Goal: Task Accomplishment & Management: Manage account settings

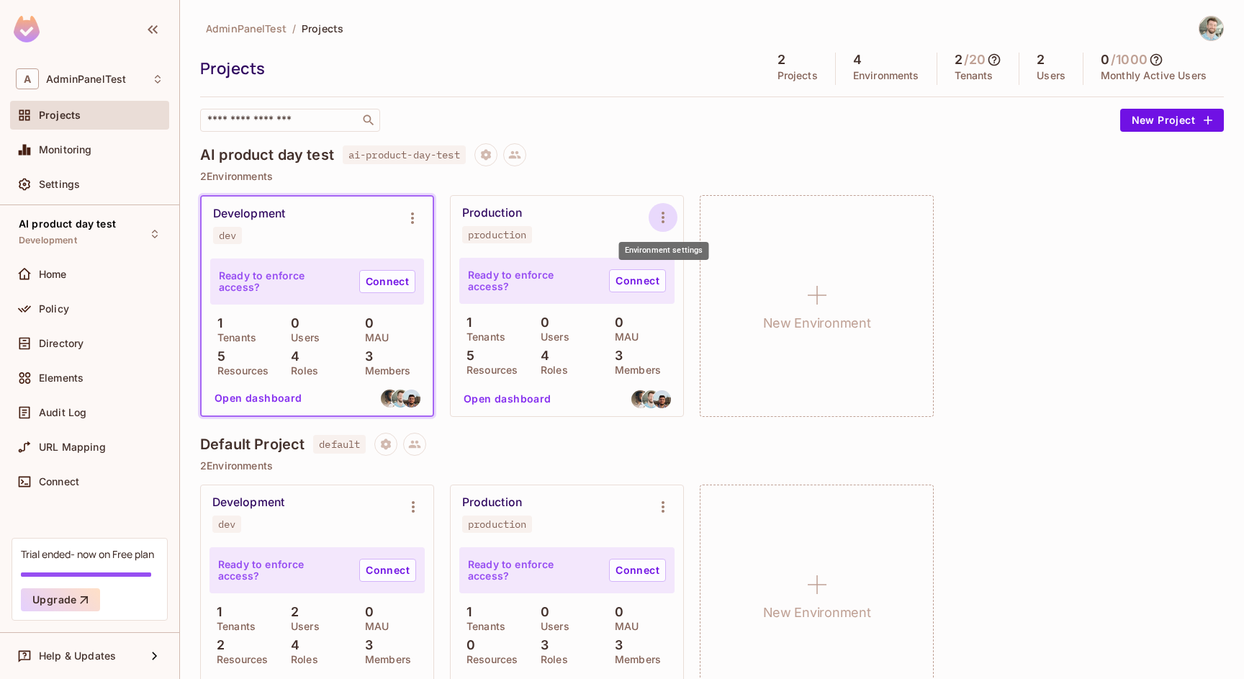
click at [674, 217] on button "Environment settings" at bounding box center [663, 217] width 29 height 29
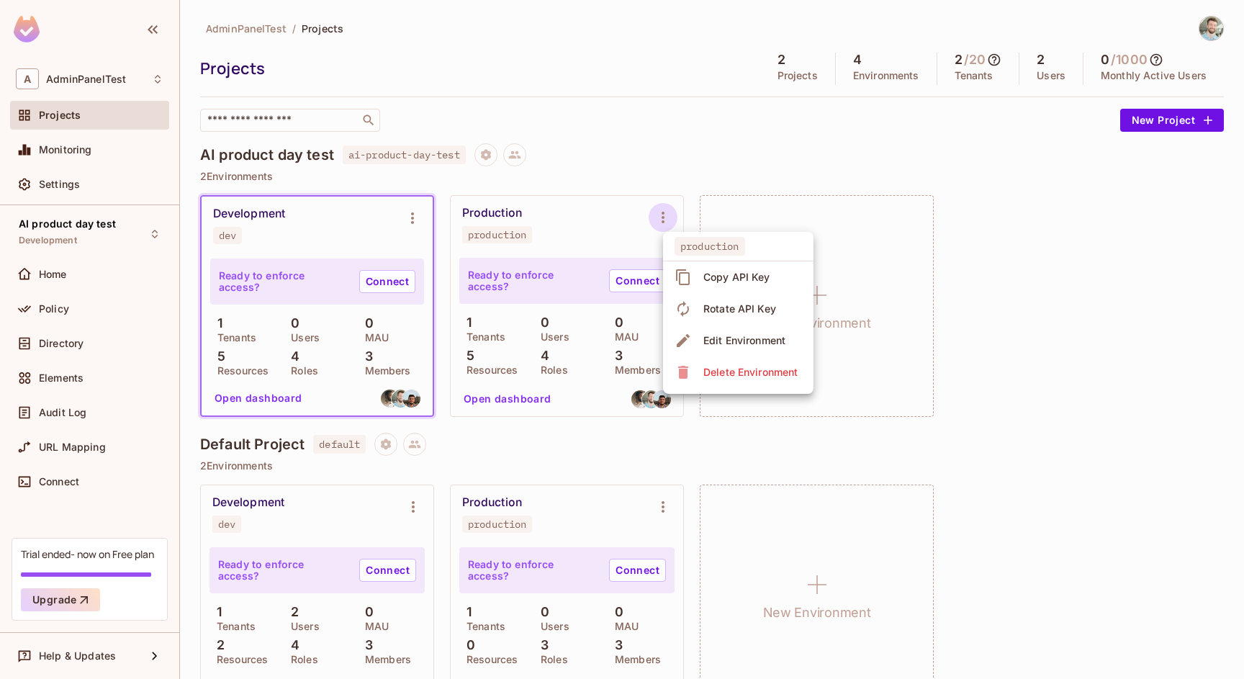
click at [718, 332] on span "Edit Environment" at bounding box center [744, 340] width 91 height 23
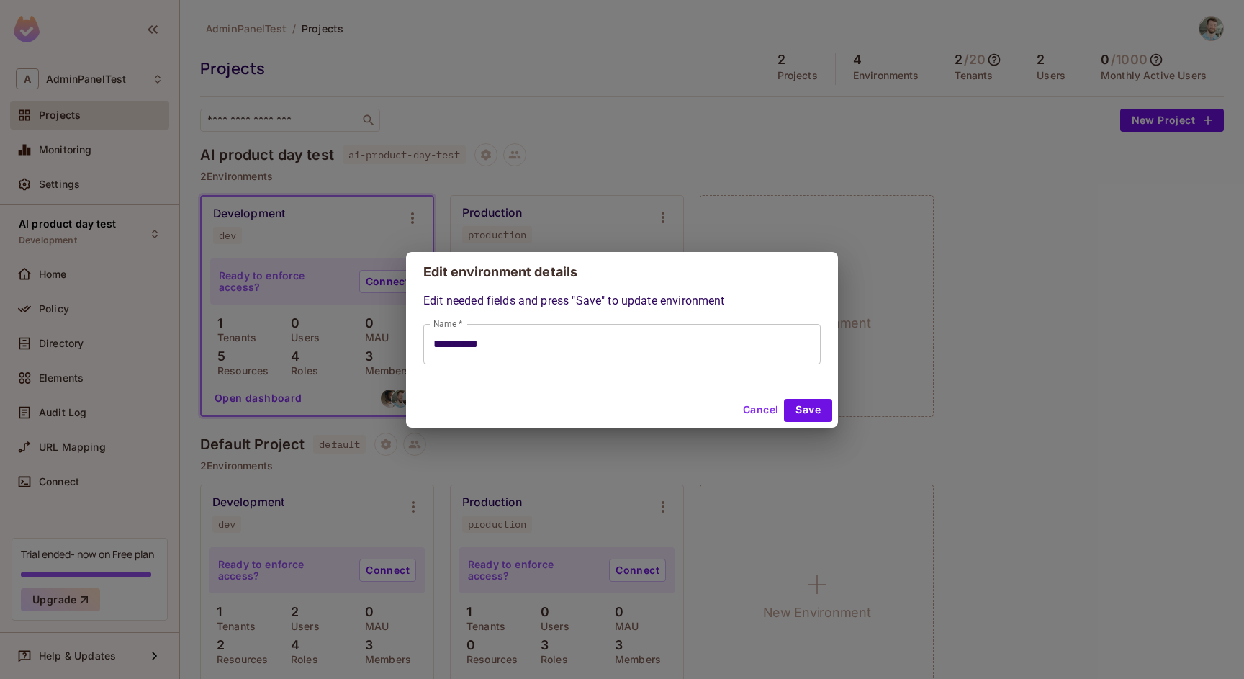
click at [753, 414] on button "Cancel" at bounding box center [760, 410] width 47 height 23
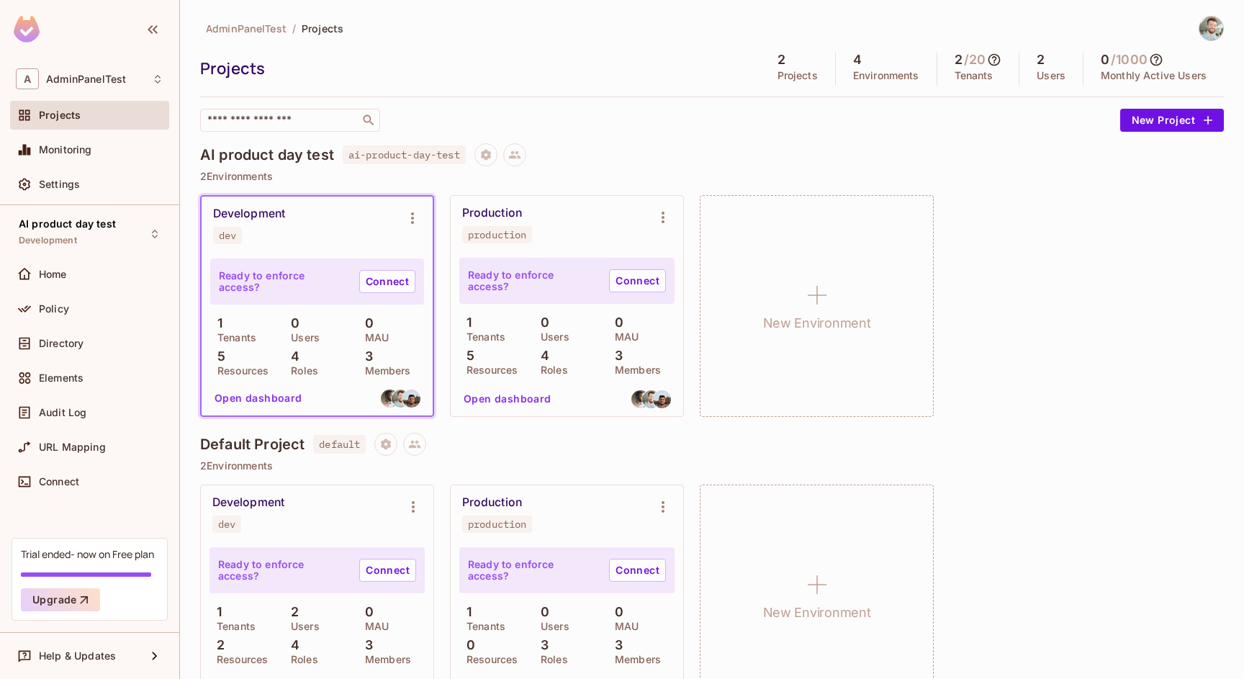
type input "**********"
click at [659, 225] on icon "Environment settings" at bounding box center [662, 217] width 17 height 17
click at [617, 186] on div at bounding box center [622, 339] width 1244 height 679
click at [525, 402] on button "Open dashboard" at bounding box center [507, 398] width 99 height 23
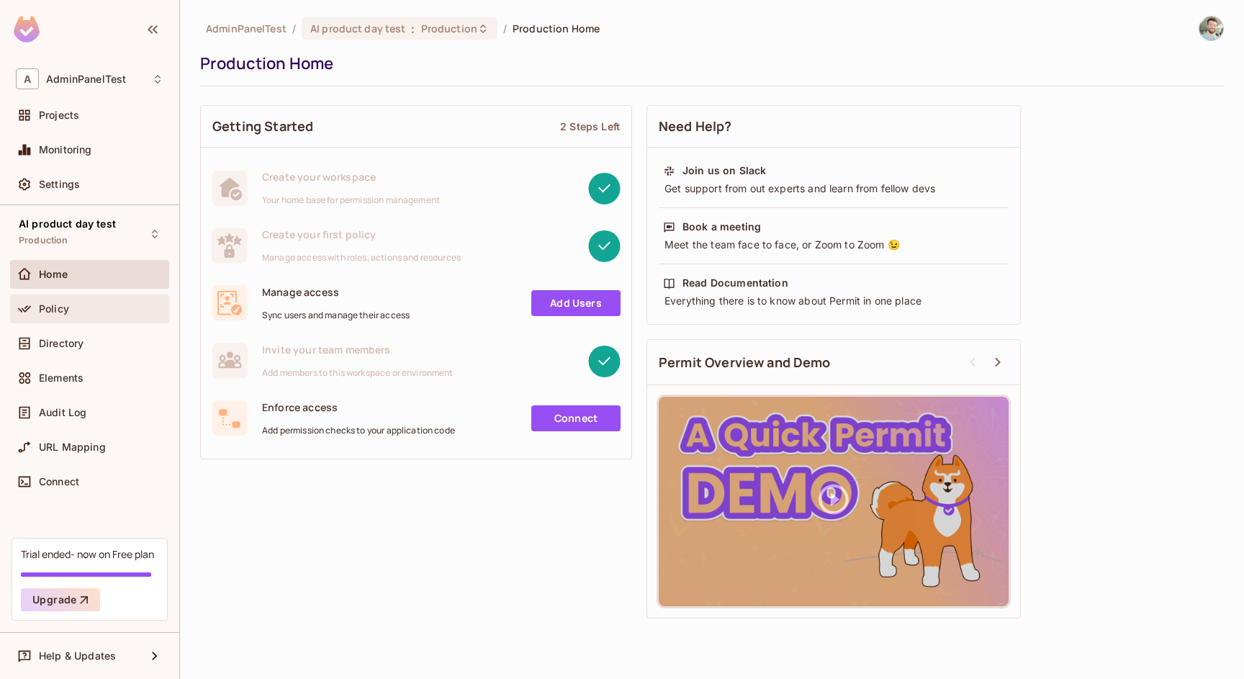
click at [78, 311] on div "Policy" at bounding box center [101, 309] width 125 height 12
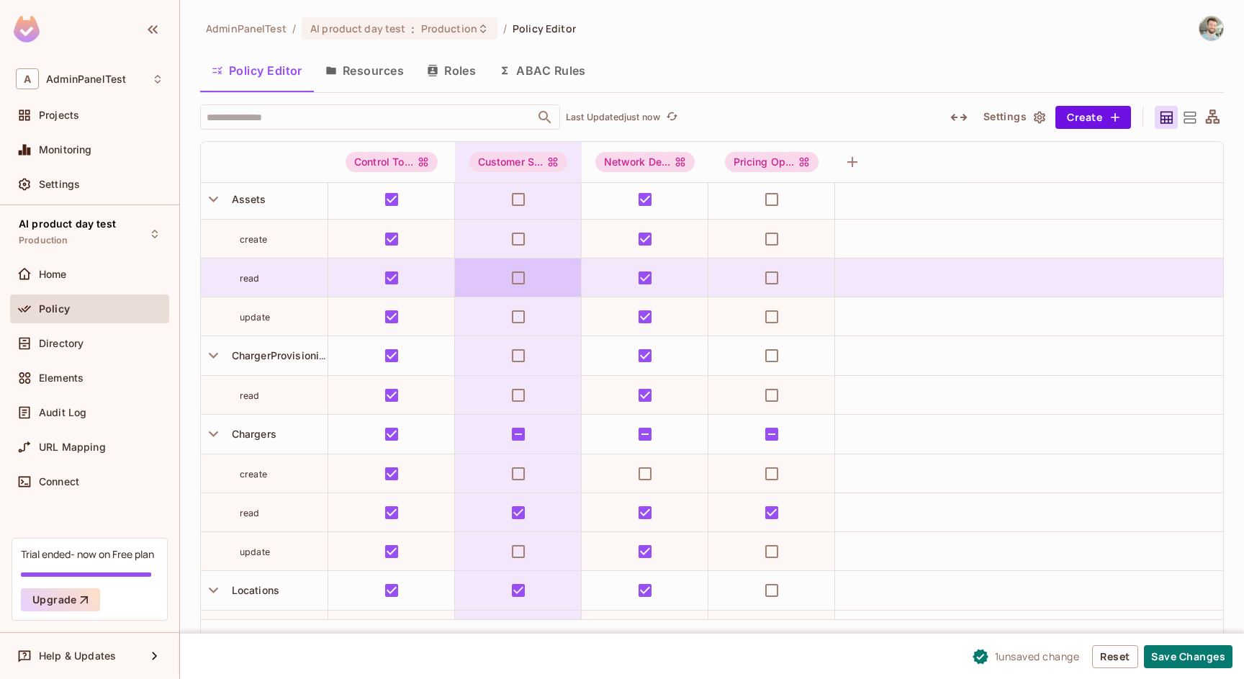
scroll to position [6, 0]
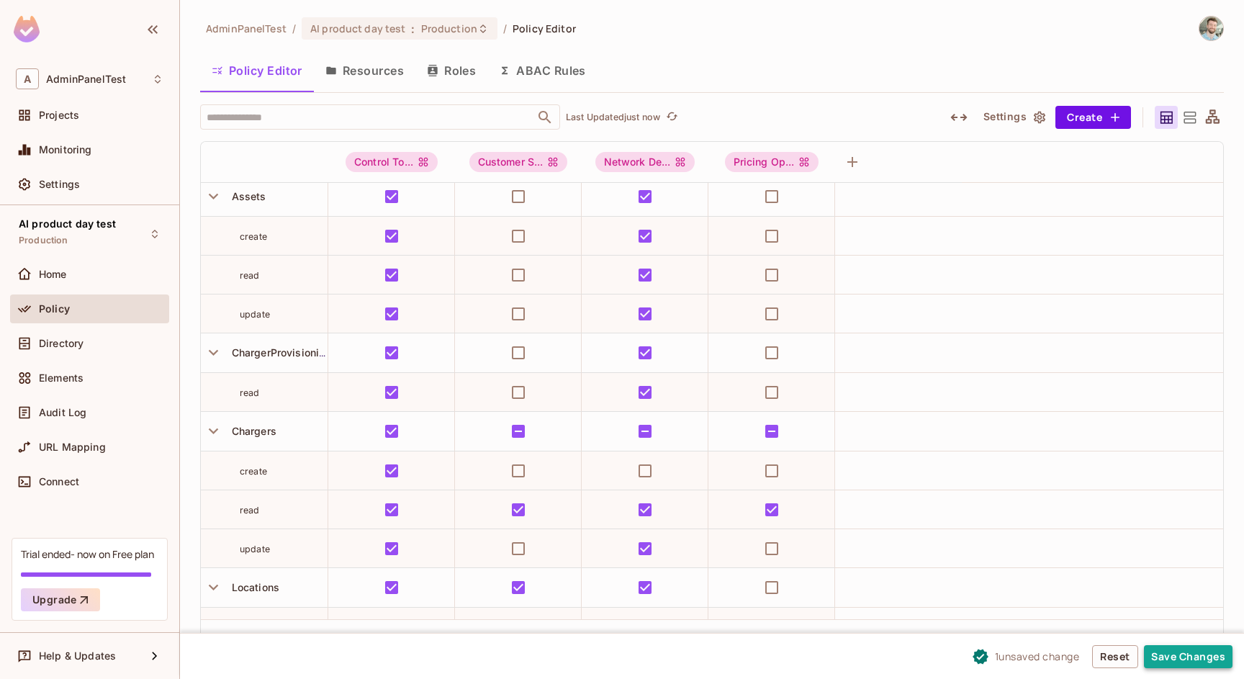
click at [1173, 653] on button "Save Changes" at bounding box center [1188, 656] width 89 height 23
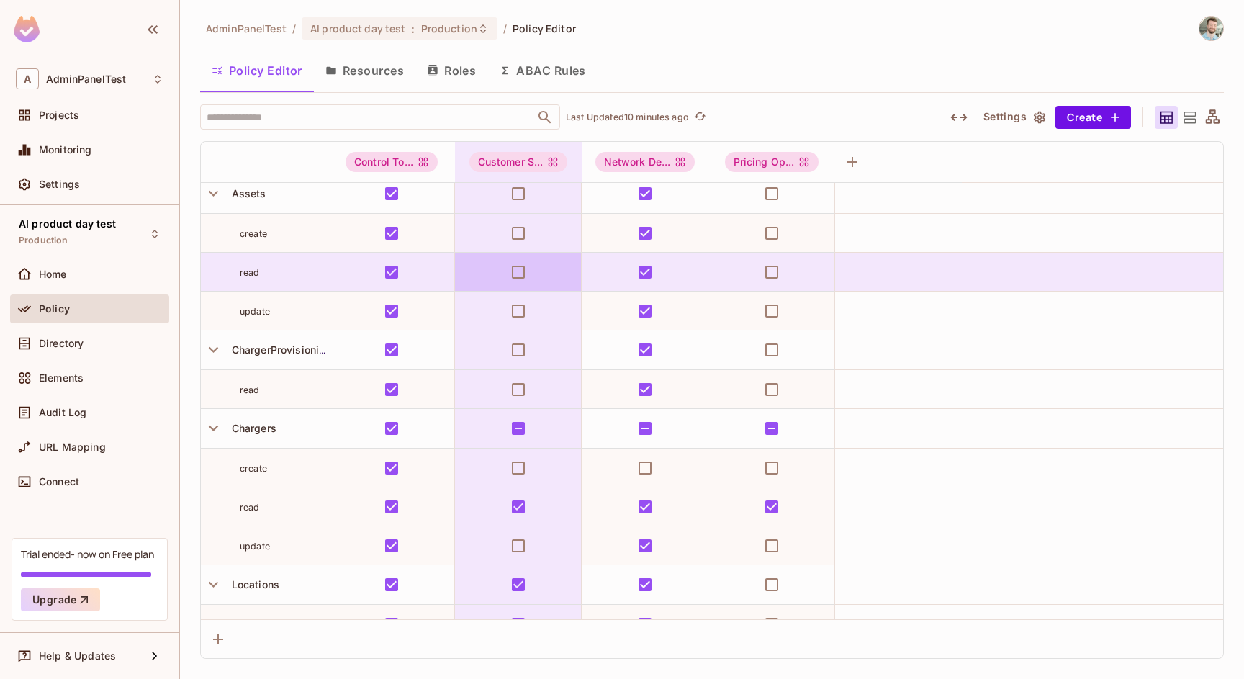
scroll to position [0, 0]
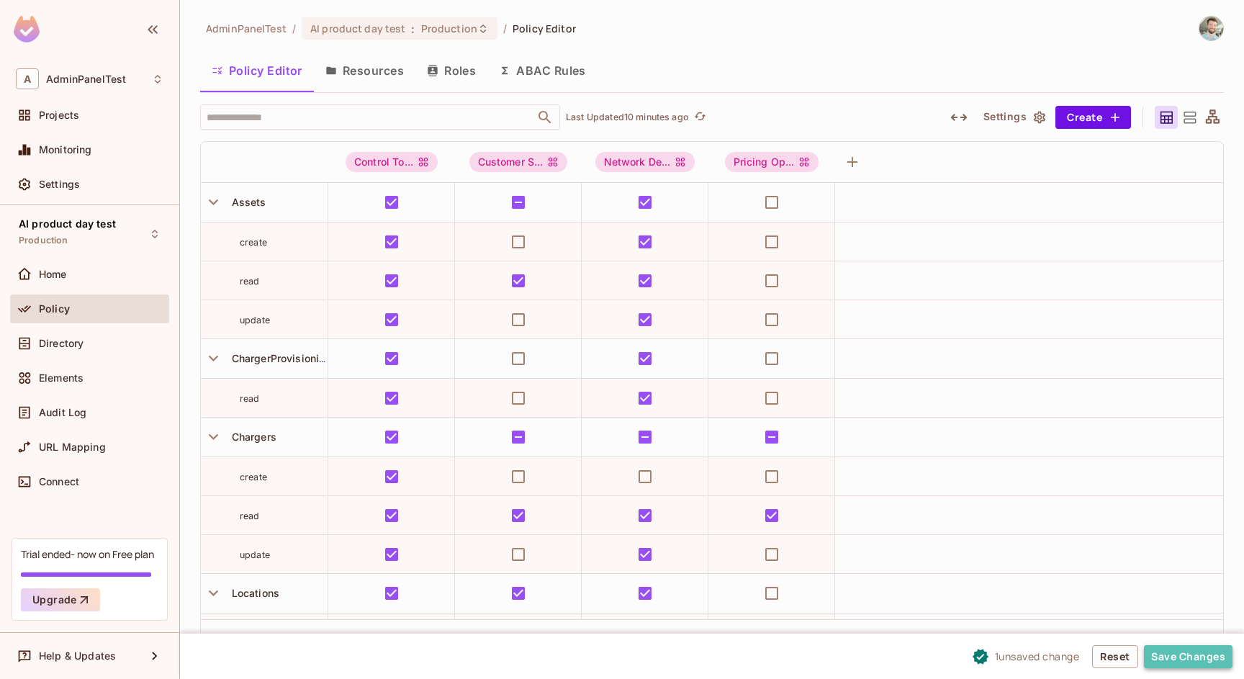
click at [1170, 657] on button "Save Changes" at bounding box center [1188, 656] width 89 height 23
